Goal: Task Accomplishment & Management: Use online tool/utility

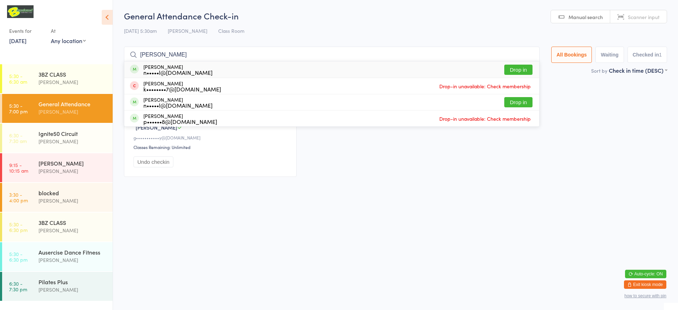
type input "[PERSON_NAME]"
drag, startPoint x: 0, startPoint y: 0, endPoint x: 516, endPoint y: 70, distance: 521.1
click at [516, 70] on button "Drop in" at bounding box center [518, 70] width 28 height 10
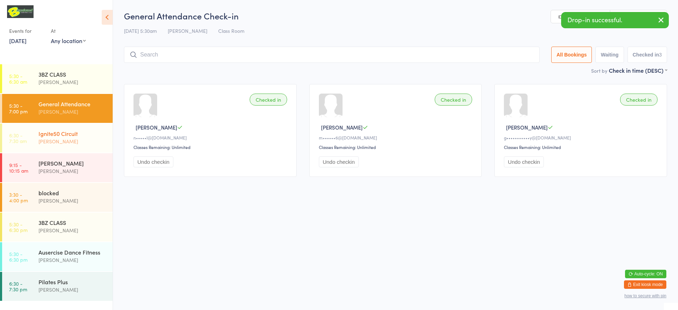
click at [90, 140] on div "Patricia Hardgrave" at bounding box center [72, 141] width 68 height 8
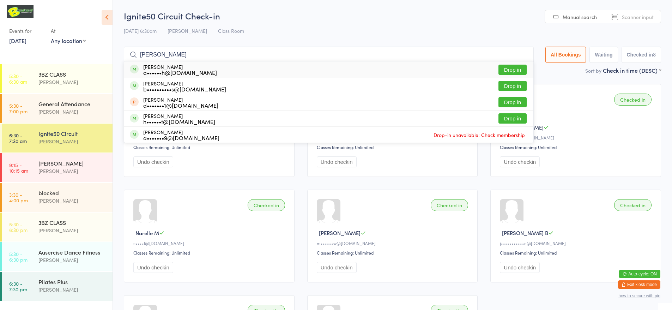
type input "robert"
click at [511, 72] on button "Drop in" at bounding box center [513, 70] width 28 height 10
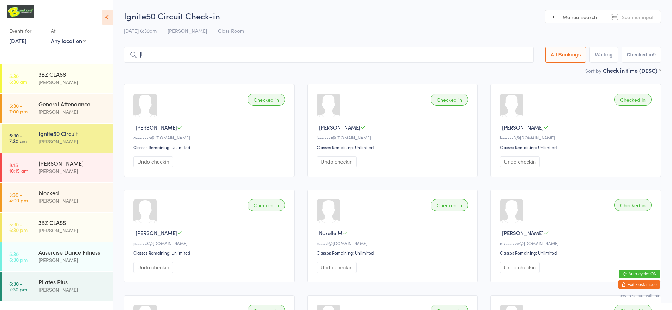
type input "j"
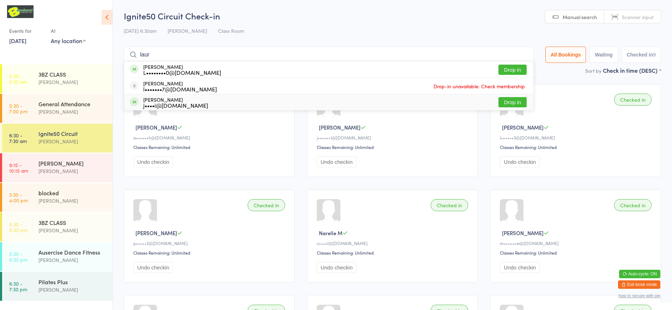
type input "laur"
click at [514, 101] on button "Drop in" at bounding box center [513, 102] width 28 height 10
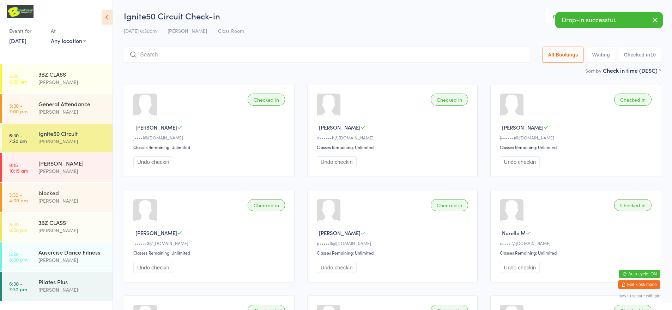
scroll to position [71, 0]
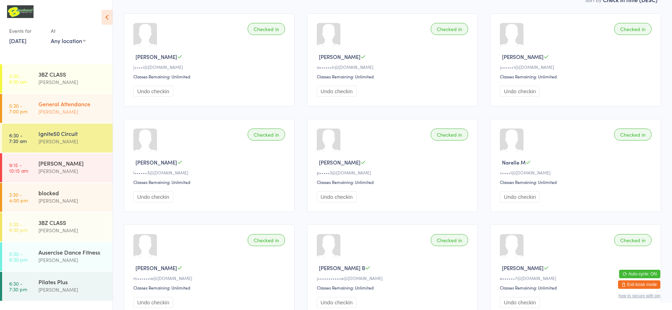
drag, startPoint x: 402, startPoint y: 212, endPoint x: 86, endPoint y: 118, distance: 328.9
click at [86, 118] on div "General Attendance Julie Bugeja" at bounding box center [75, 108] width 74 height 28
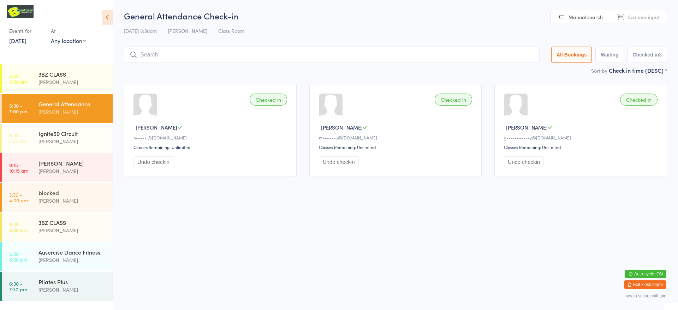
click at [619, 15] on link "Scanner input" at bounding box center [638, 16] width 56 height 13
type input "220030"
type input "220018"
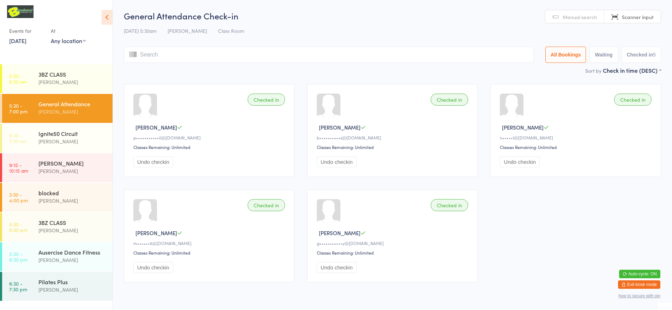
click at [633, 283] on button "Exit kiosk mode" at bounding box center [639, 284] width 42 height 8
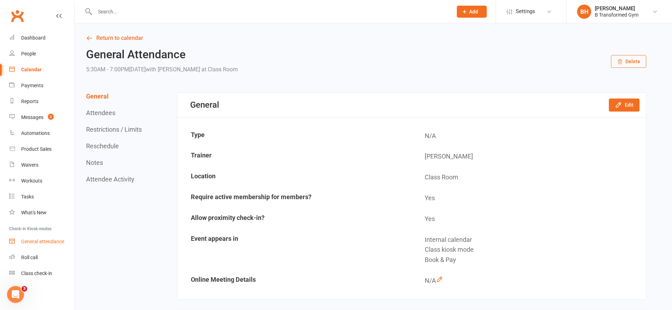
click at [49, 236] on link "General attendance" at bounding box center [41, 242] width 65 height 16
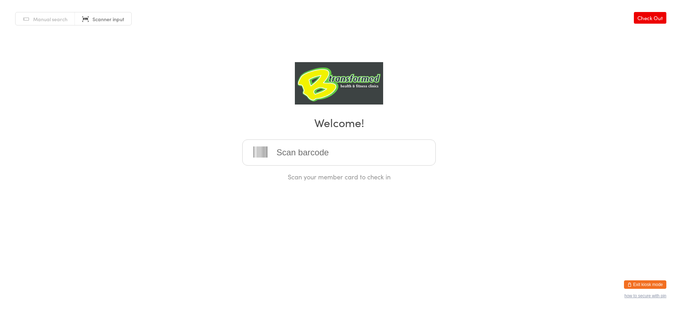
click at [281, 154] on input "search" at bounding box center [338, 152] width 193 height 26
click at [310, 152] on input "search" at bounding box center [338, 152] width 193 height 26
click at [332, 146] on input "search" at bounding box center [338, 152] width 193 height 26
type input "220109"
type input "220197"
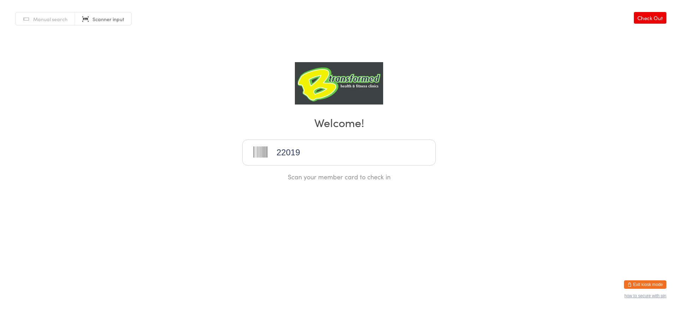
type input "220197"
drag, startPoint x: 110, startPoint y: 71, endPoint x: 151, endPoint y: 68, distance: 41.0
click at [110, 71] on div "Manual search Scanner input Check Out Welcome! Scan your member card to check in" at bounding box center [339, 90] width 678 height 181
click at [304, 139] on input "search" at bounding box center [338, 152] width 193 height 26
type input "220038"
